Goal: Navigation & Orientation: Understand site structure

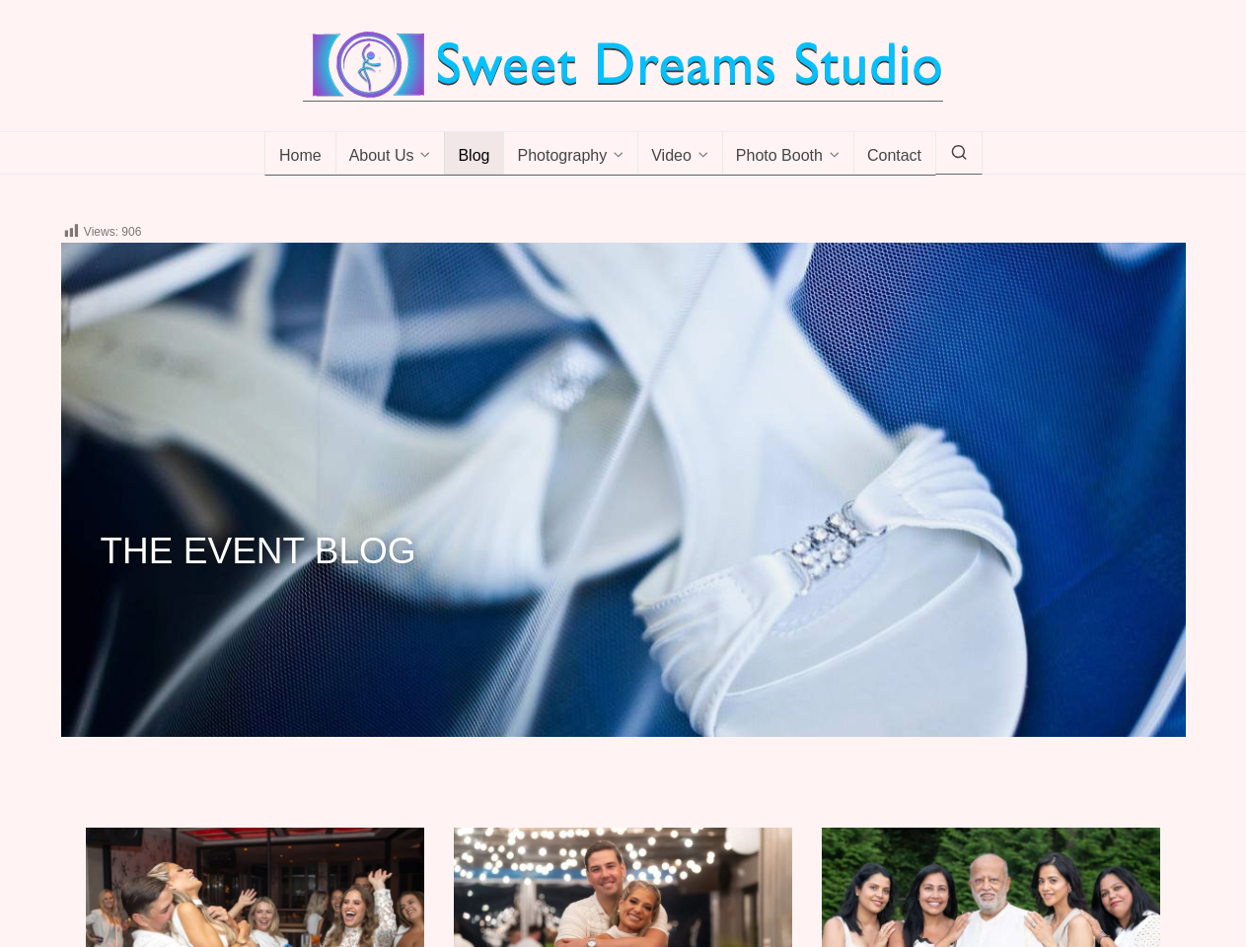
click at [623, 474] on div "THE EVENT BLOG" at bounding box center [623, 532] width 1125 height 332
click at [391, 154] on span "About Us" at bounding box center [381, 157] width 65 height 20
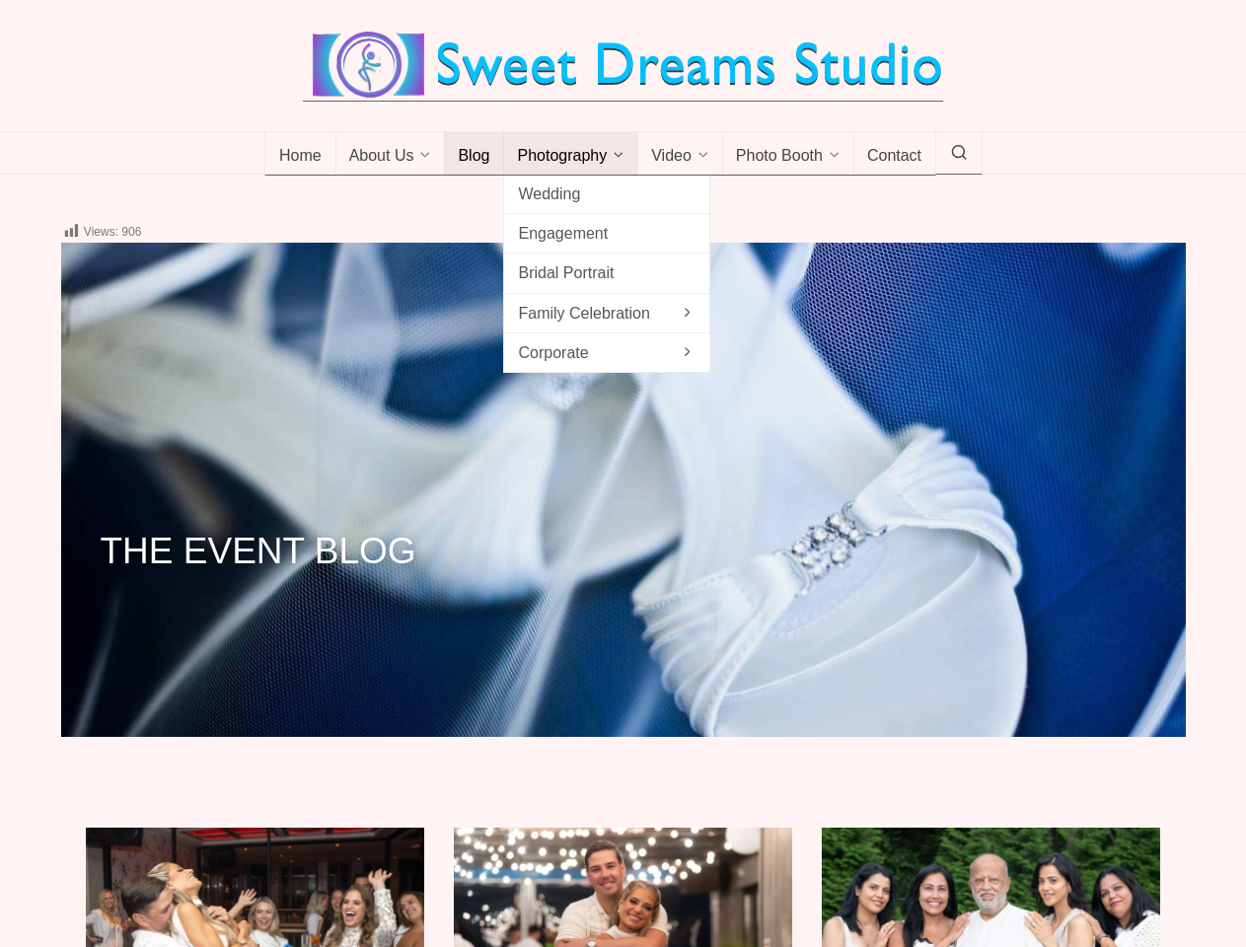
click at [571, 154] on span "Photography" at bounding box center [562, 157] width 90 height 20
click at [680, 154] on span "Video" at bounding box center [671, 157] width 40 height 20
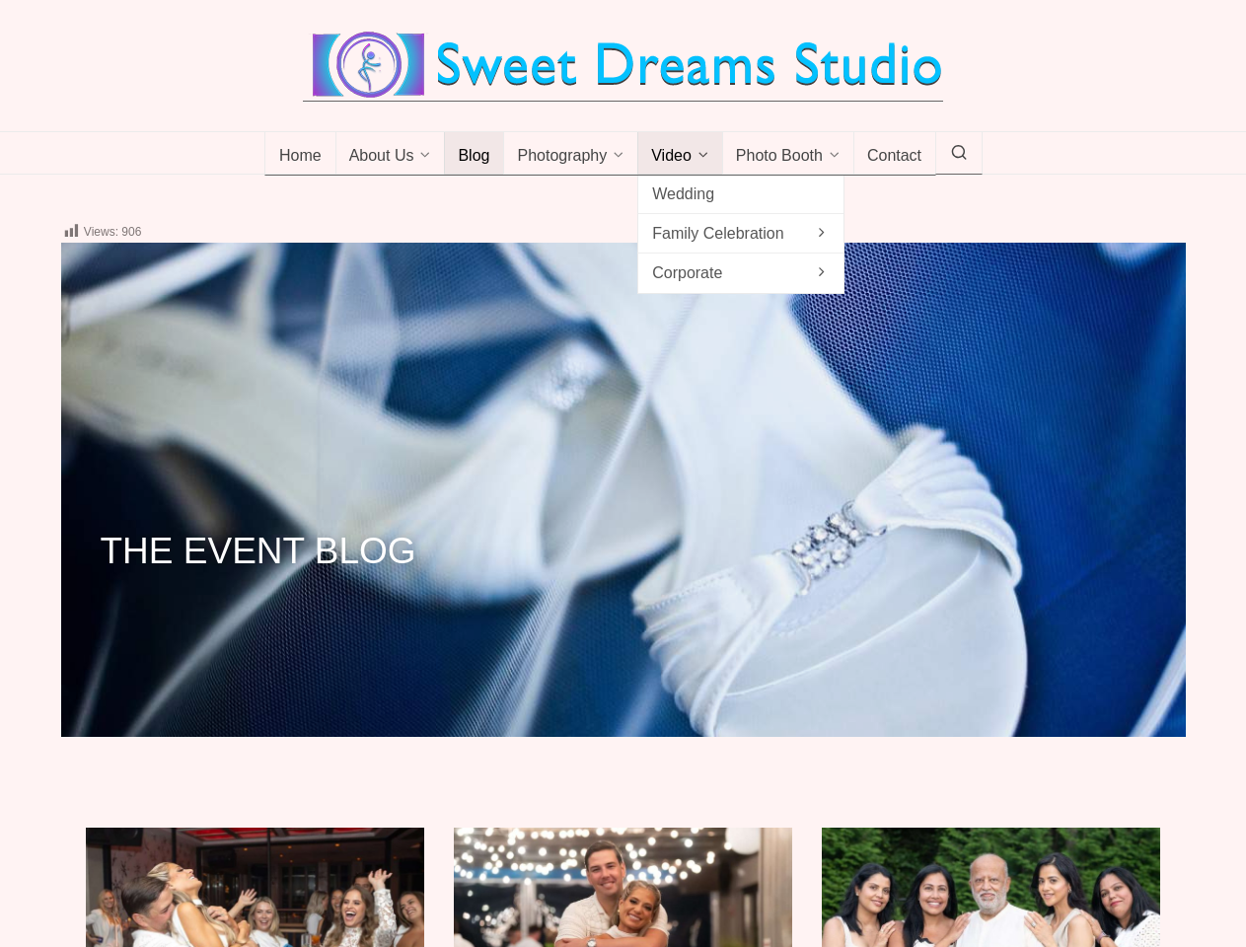
click at [789, 154] on span "Photo Booth" at bounding box center [779, 157] width 87 height 20
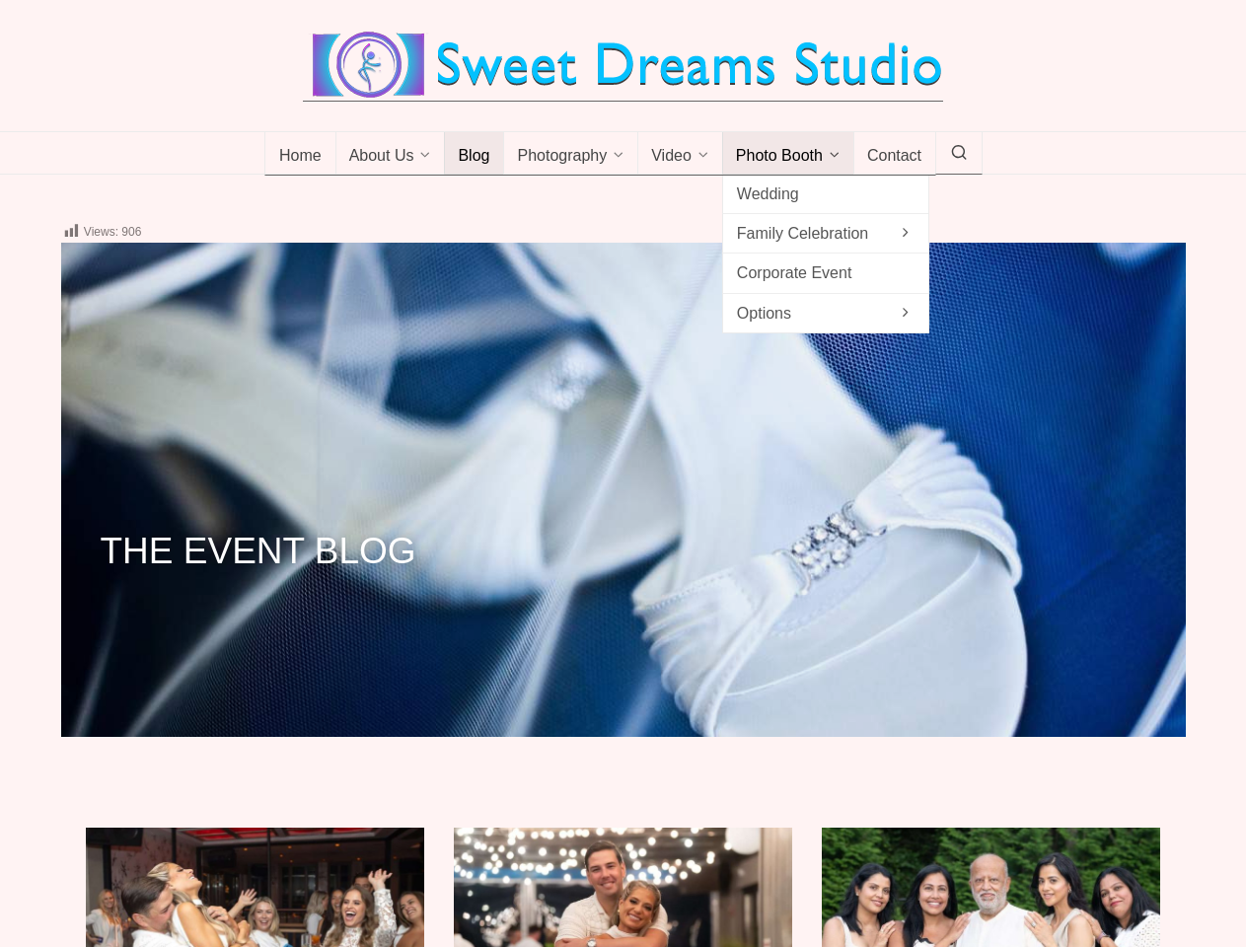
click at [959, 153] on icon at bounding box center [959, 153] width 18 height 0
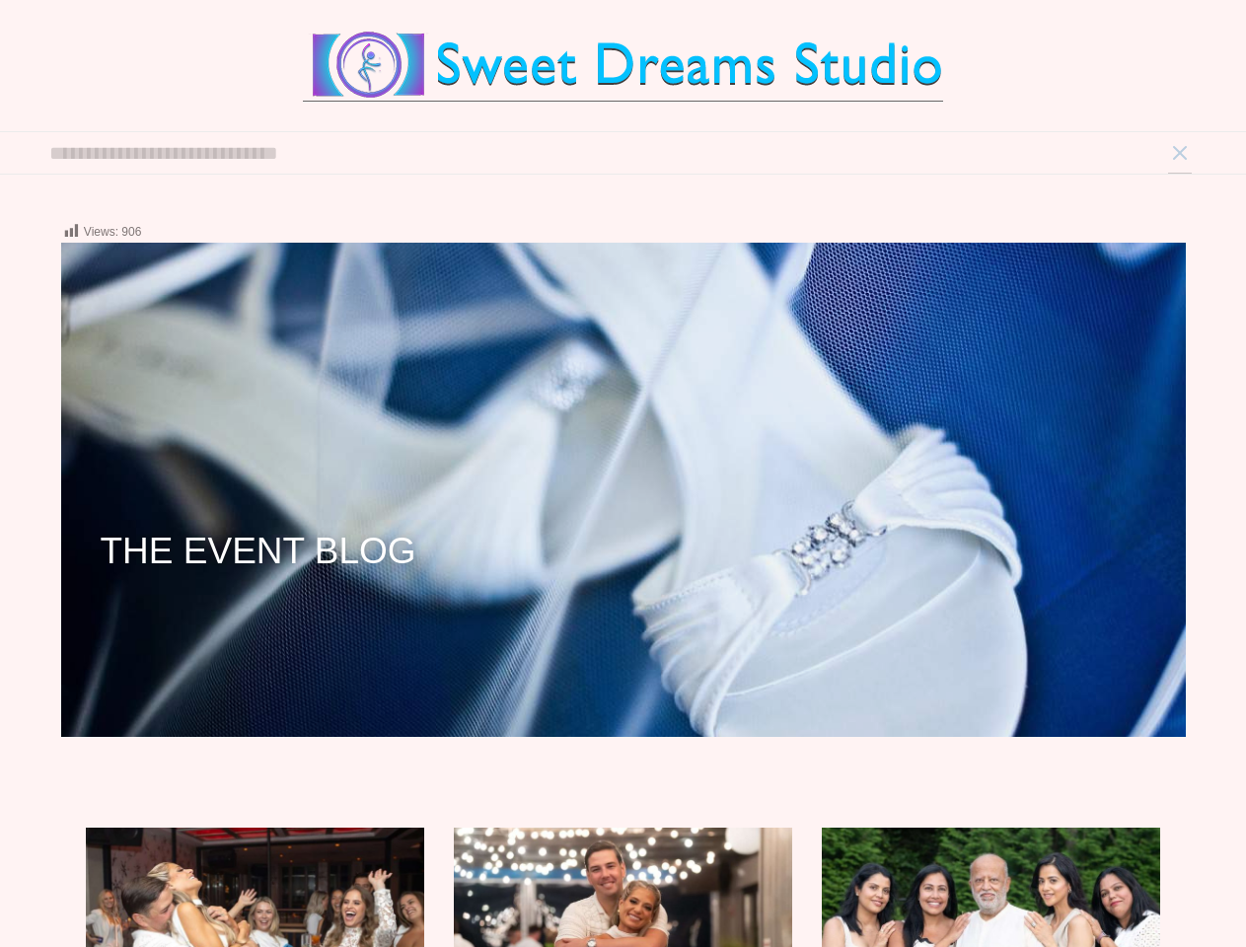
click at [1207, 875] on icon at bounding box center [1206, 876] width 39 height 39
